Goal: Information Seeking & Learning: Learn about a topic

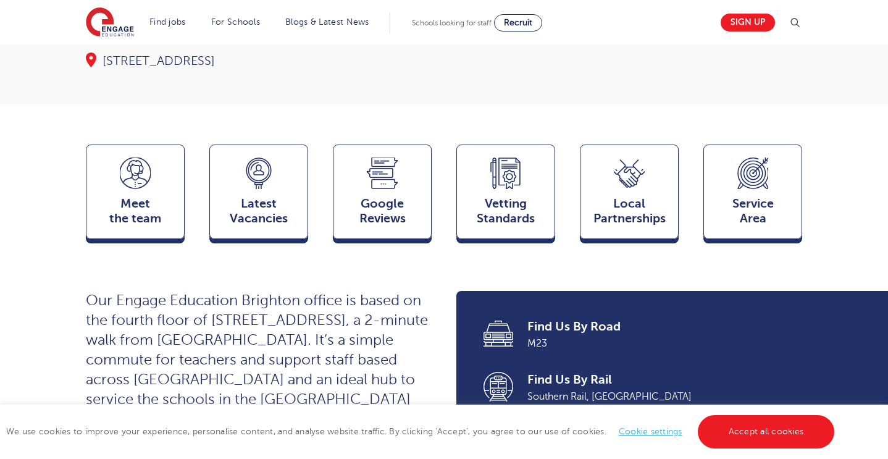
scroll to position [252, 1]
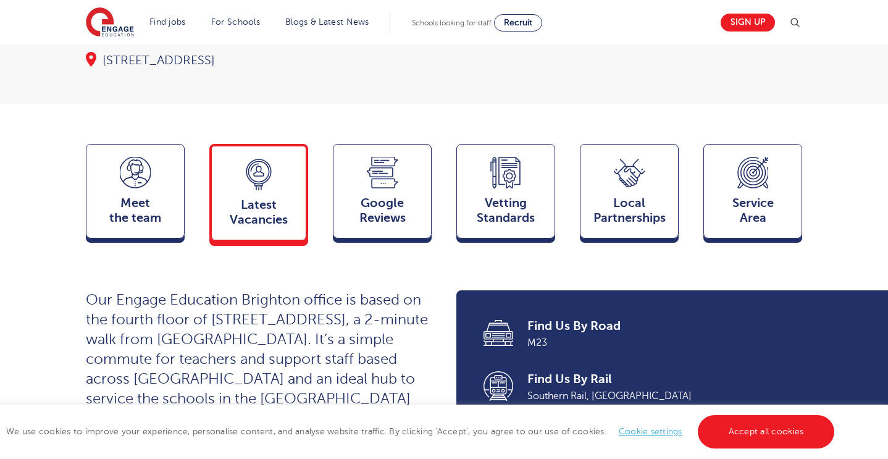
click at [263, 214] on span "Latest Vacancies" at bounding box center [258, 213] width 81 height 30
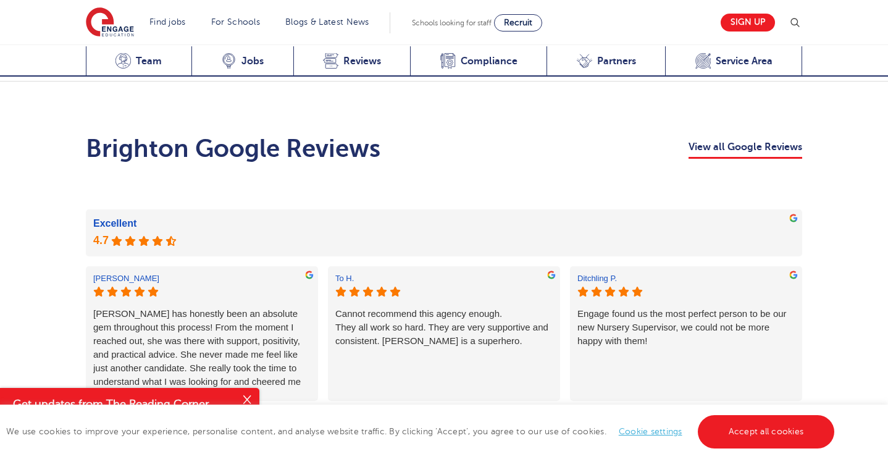
scroll to position [2161, 0]
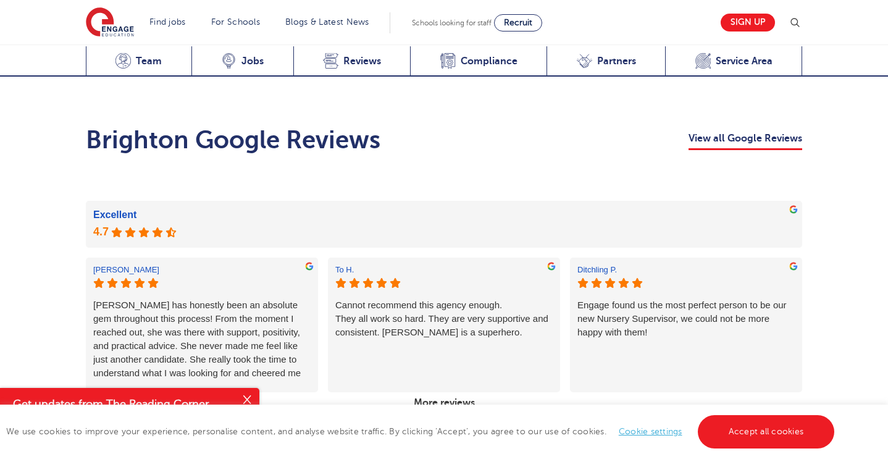
click at [247, 399] on button "Close" at bounding box center [247, 400] width 25 height 25
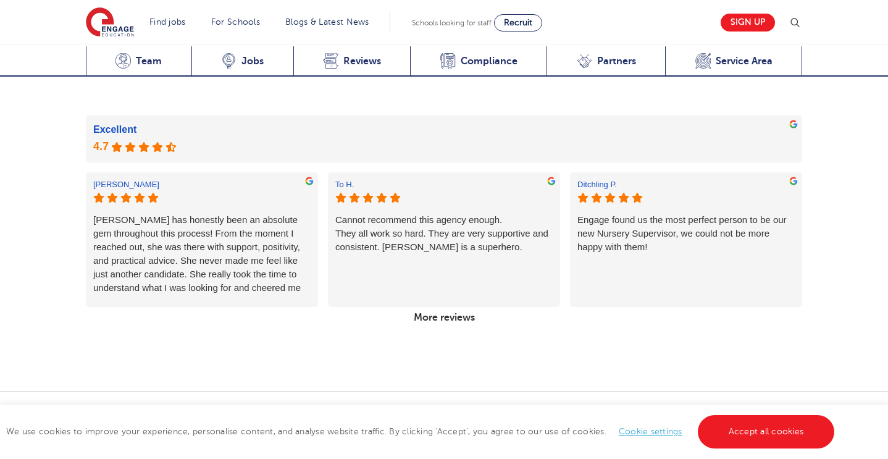
scroll to position [2256, 0]
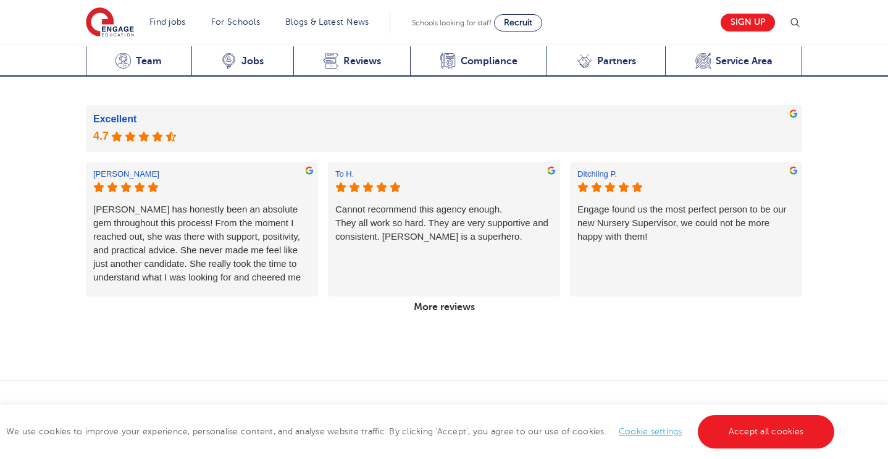
click at [445, 296] on link "More reviews" at bounding box center [444, 306] width 71 height 21
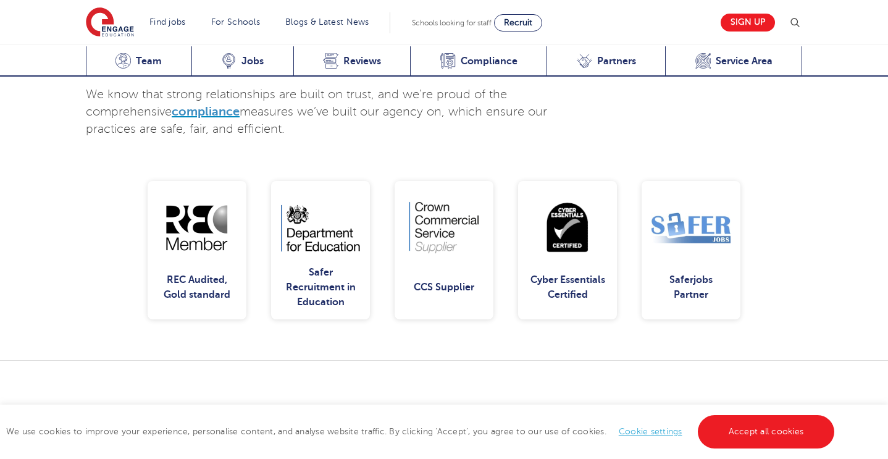
scroll to position [2798, 0]
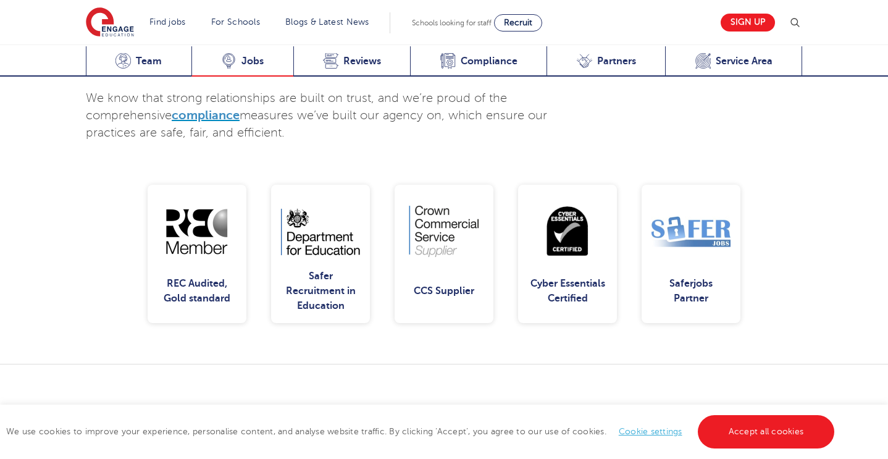
click at [260, 63] on span "Jobs" at bounding box center [252, 61] width 22 height 12
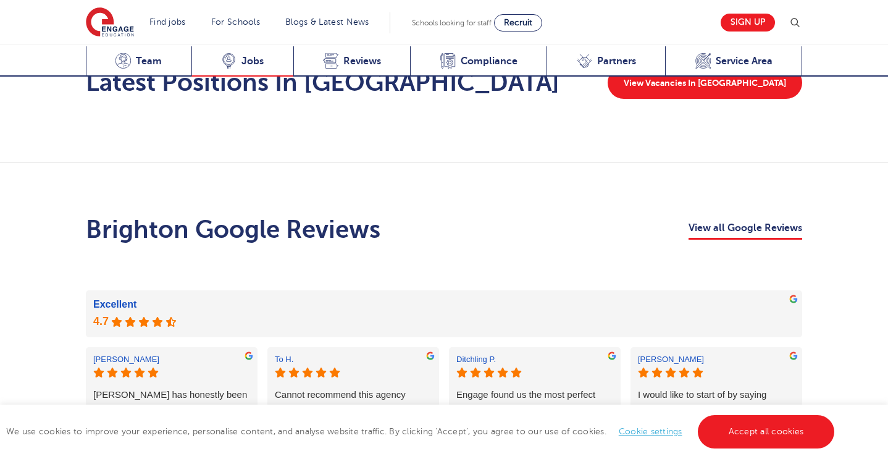
scroll to position [2032, 0]
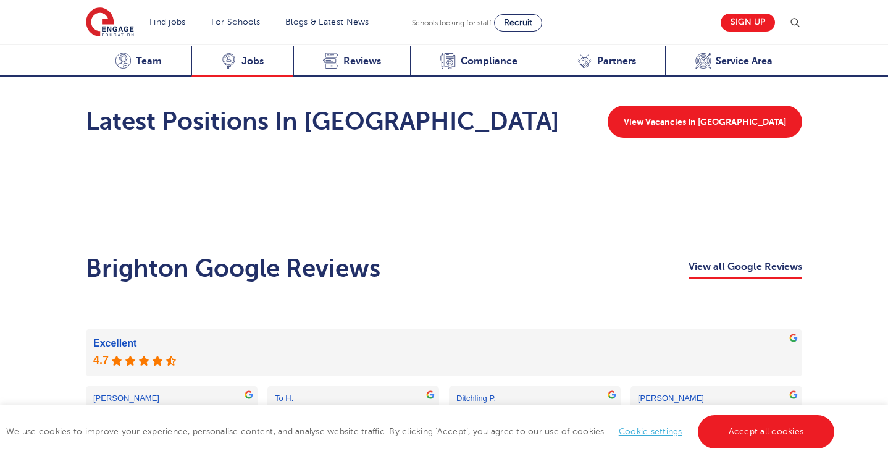
click at [250, 62] on span "Jobs" at bounding box center [252, 61] width 22 height 12
click at [757, 425] on link "Accept all cookies" at bounding box center [766, 431] width 137 height 33
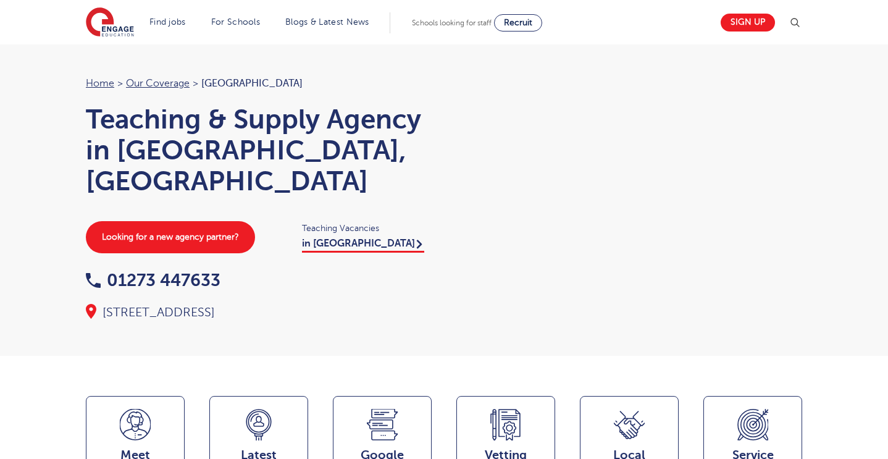
scroll to position [0, 0]
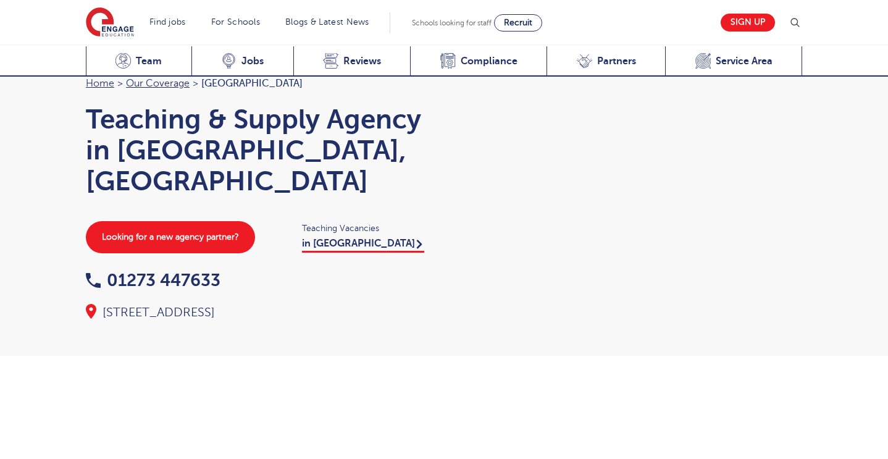
scroll to position [2038, 0]
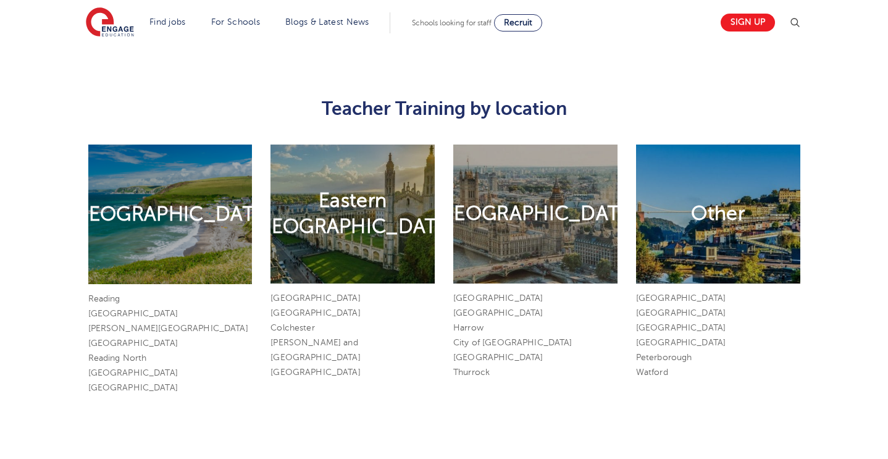
scroll to position [1499, 0]
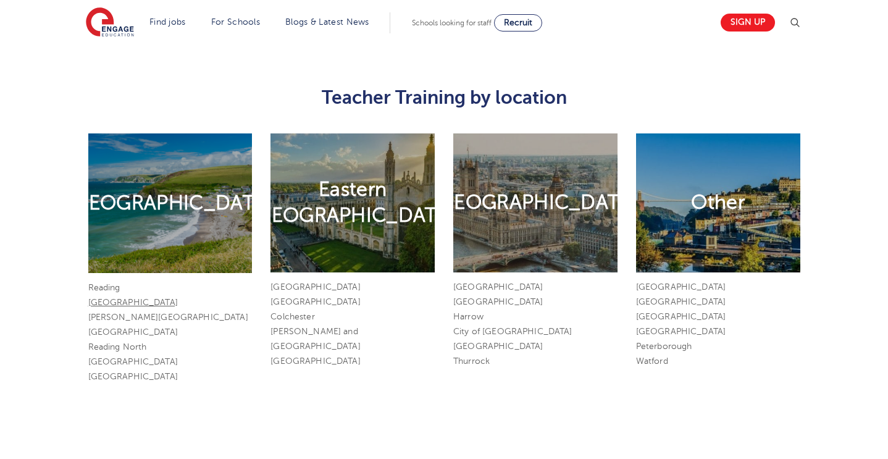
click at [117, 299] on link "[GEOGRAPHIC_DATA]" at bounding box center [133, 302] width 90 height 9
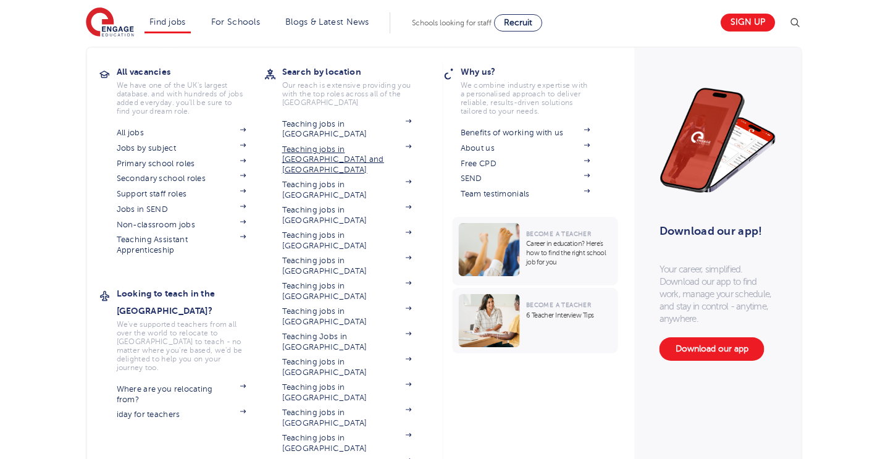
click at [298, 144] on link "Teaching jobs in [GEOGRAPHIC_DATA] and [GEOGRAPHIC_DATA]" at bounding box center [347, 159] width 130 height 30
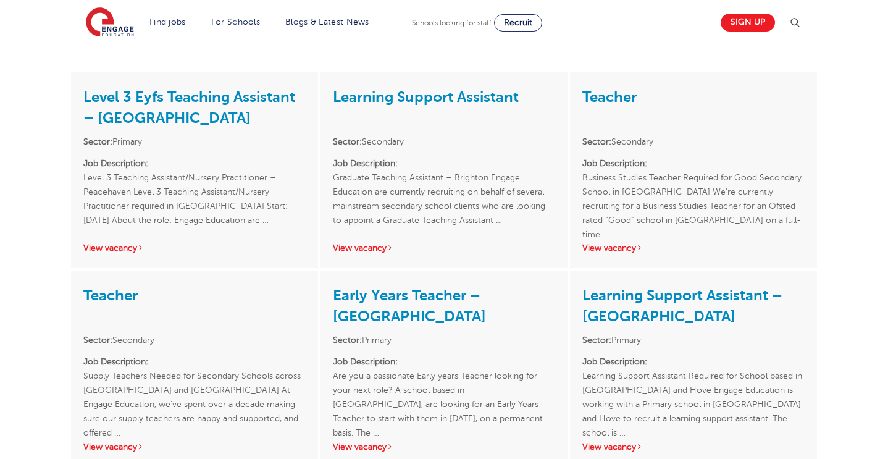
scroll to position [1080, 0]
click at [616, 442] on link "View vacancy" at bounding box center [612, 446] width 60 height 9
click at [385, 442] on link "View vacancy" at bounding box center [363, 446] width 60 height 9
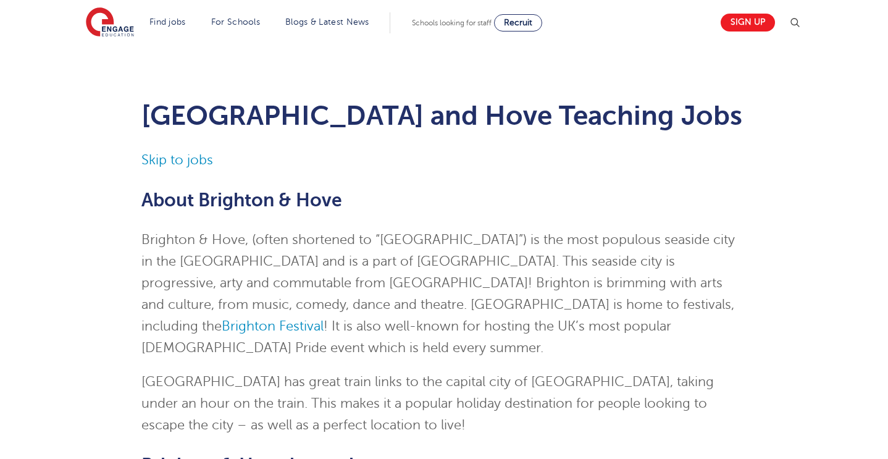
scroll to position [0, 0]
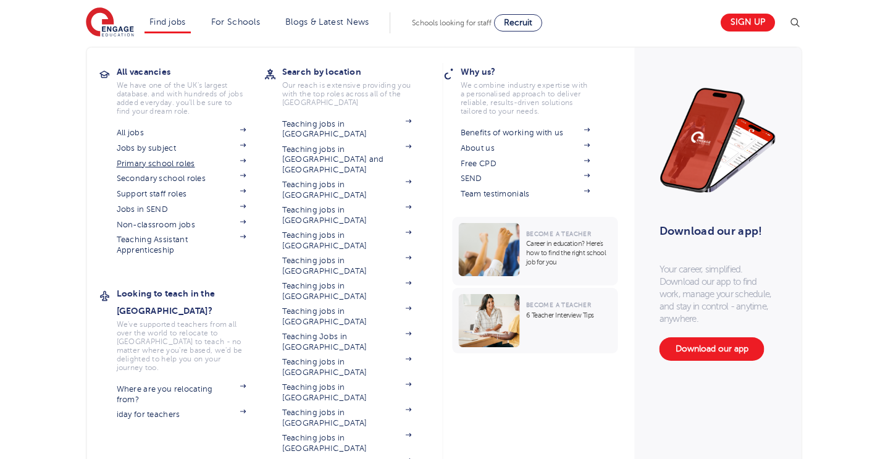
click at [154, 163] on link "Primary school roles" at bounding box center [182, 164] width 130 height 10
click at [303, 144] on link "Teaching jobs in [GEOGRAPHIC_DATA] and [GEOGRAPHIC_DATA]" at bounding box center [347, 159] width 130 height 30
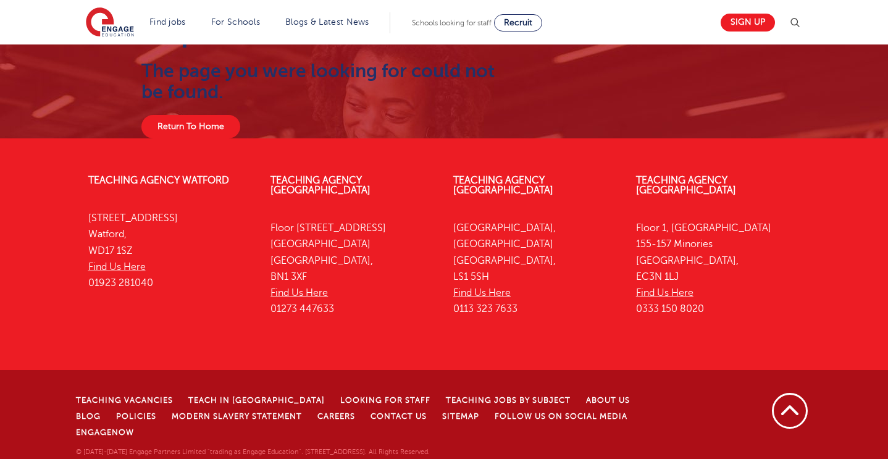
scroll to position [27, 0]
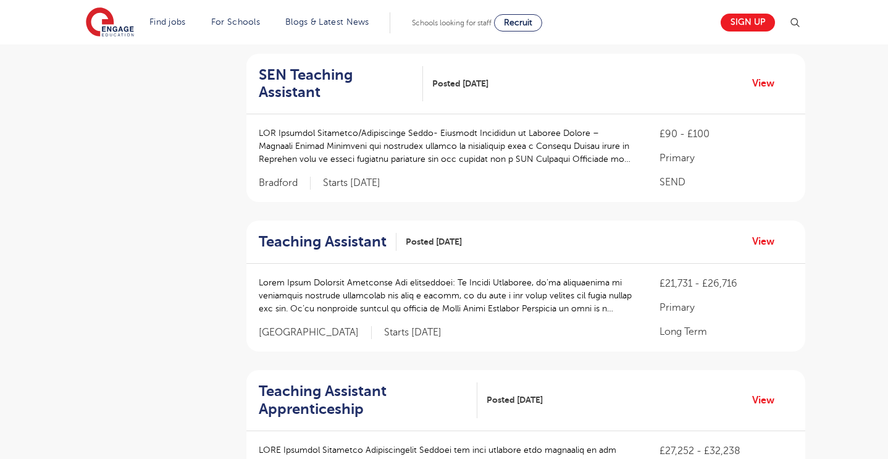
scroll to position [572, 0]
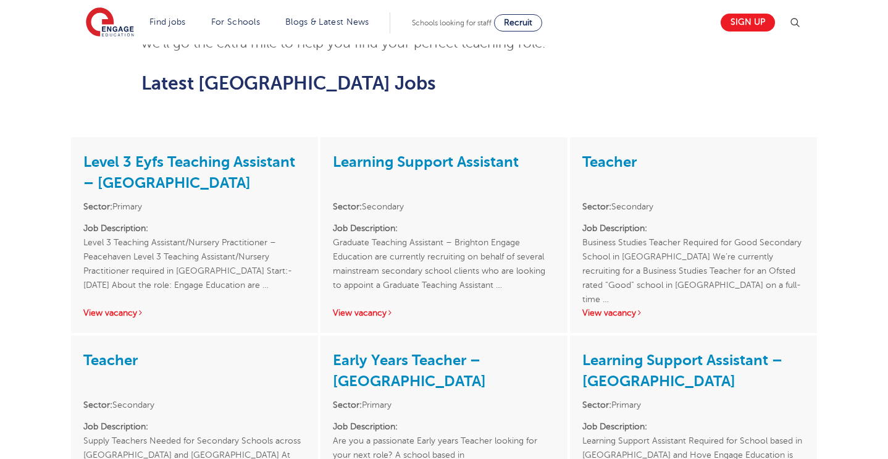
scroll to position [1018, 0]
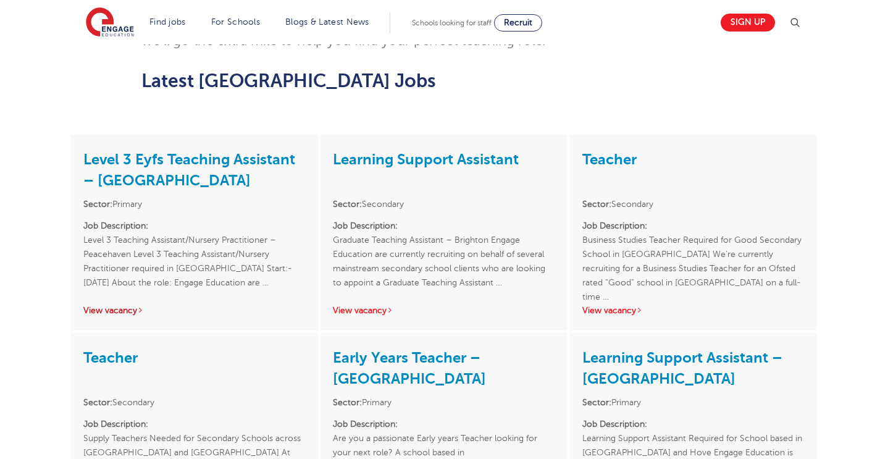
click at [139, 306] on link "View vacancy" at bounding box center [113, 310] width 60 height 9
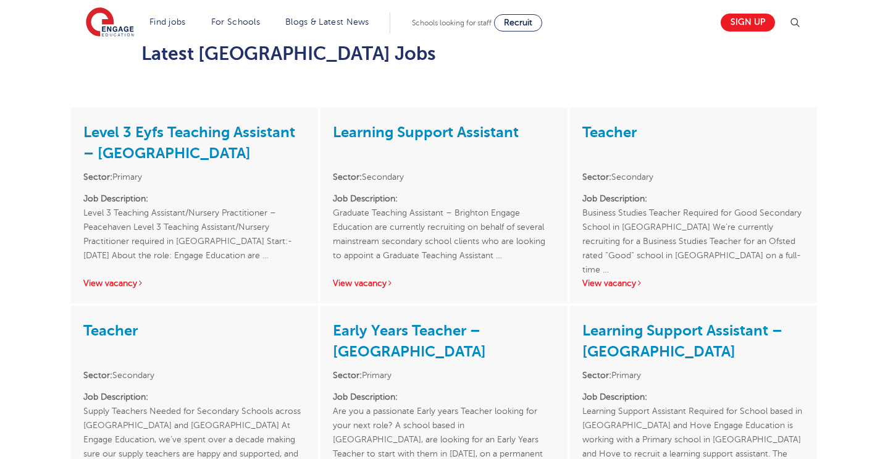
scroll to position [1046, 0]
click at [387, 278] on link "View vacancy" at bounding box center [363, 282] width 60 height 9
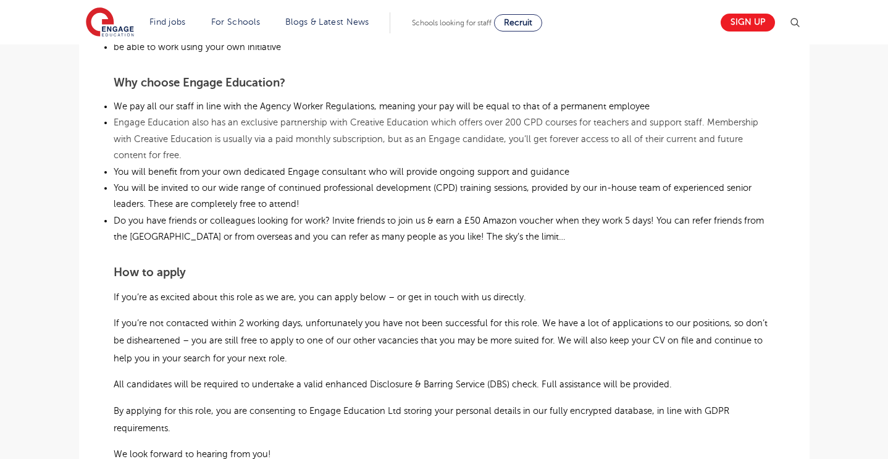
scroll to position [609, 0]
